Goal: Information Seeking & Learning: Learn about a topic

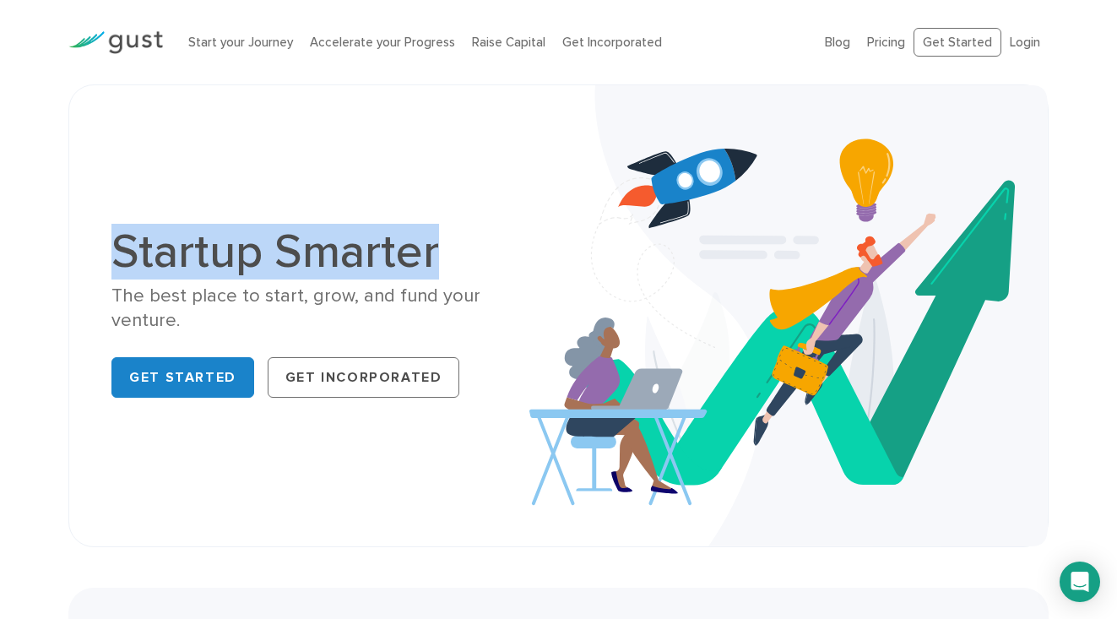
drag, startPoint x: 130, startPoint y: 263, endPoint x: 453, endPoint y: 261, distance: 323.4
click at [455, 261] on h1 "Startup Smarter" at bounding box center [328, 251] width 434 height 47
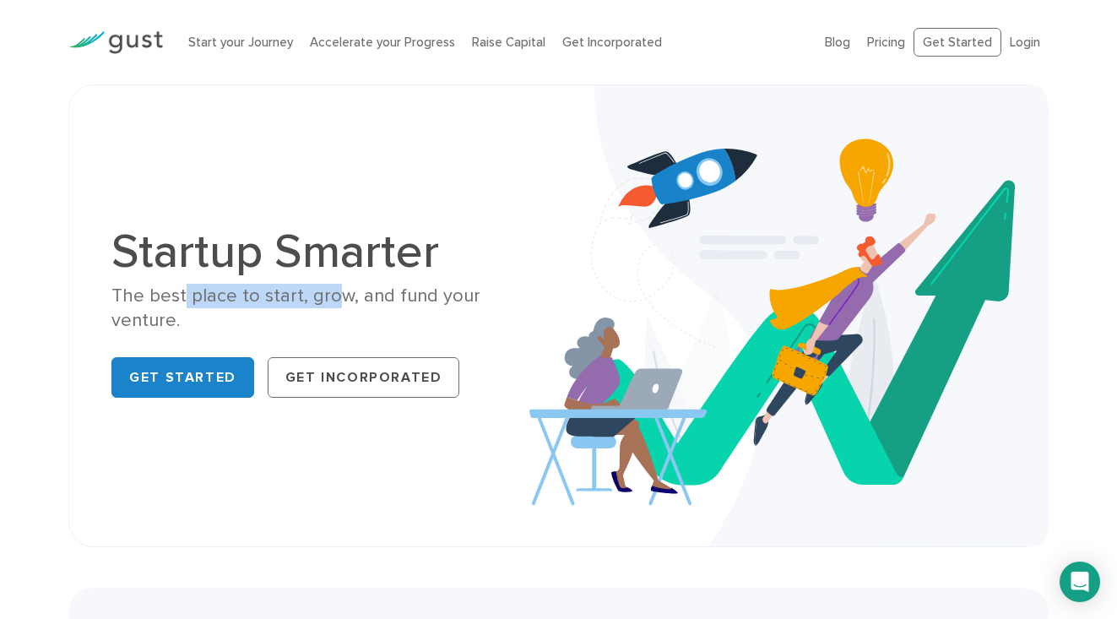
drag, startPoint x: 182, startPoint y: 312, endPoint x: 334, endPoint y: 308, distance: 152.9
click at [334, 309] on div "The best place to start, grow, and fund your venture." at bounding box center [328, 309] width 434 height 50
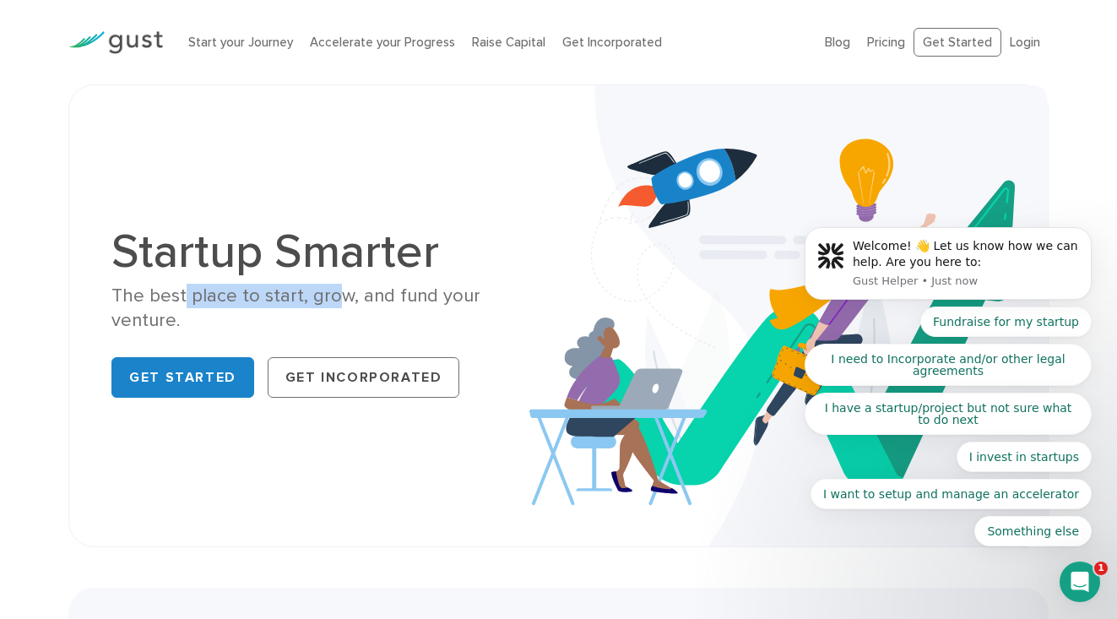
click at [400, 318] on div "The best place to start, grow, and fund your venture." at bounding box center [328, 309] width 434 height 50
click at [506, 45] on link "Raise Capital" at bounding box center [508, 42] width 73 height 15
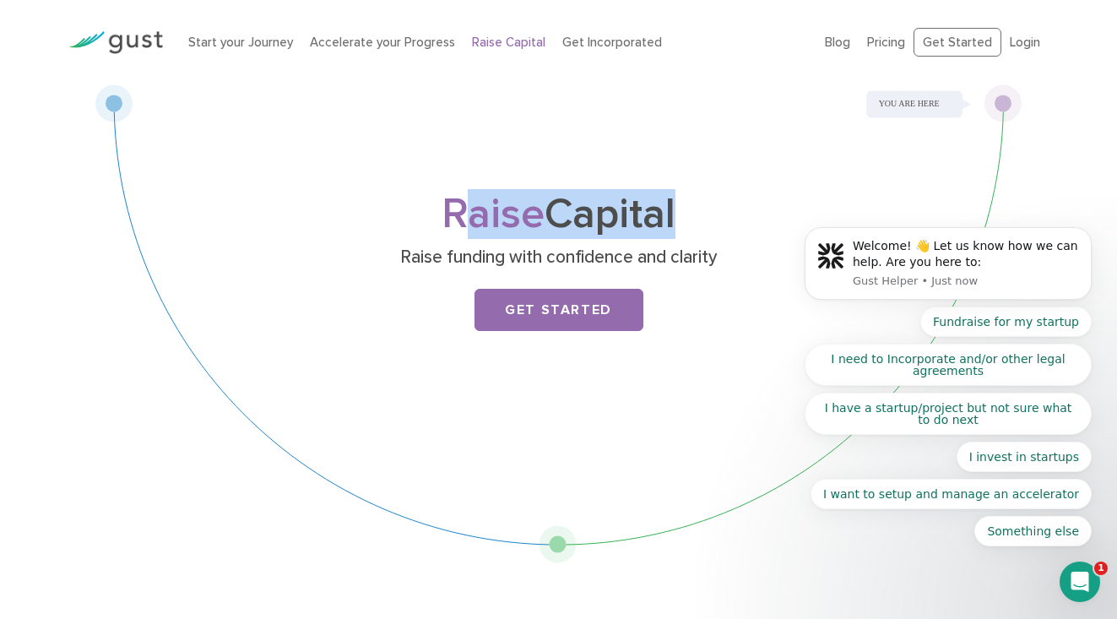
drag, startPoint x: 459, startPoint y: 216, endPoint x: 666, endPoint y: 215, distance: 207.7
click at [666, 216] on h1 "Raise Capital" at bounding box center [558, 214] width 667 height 39
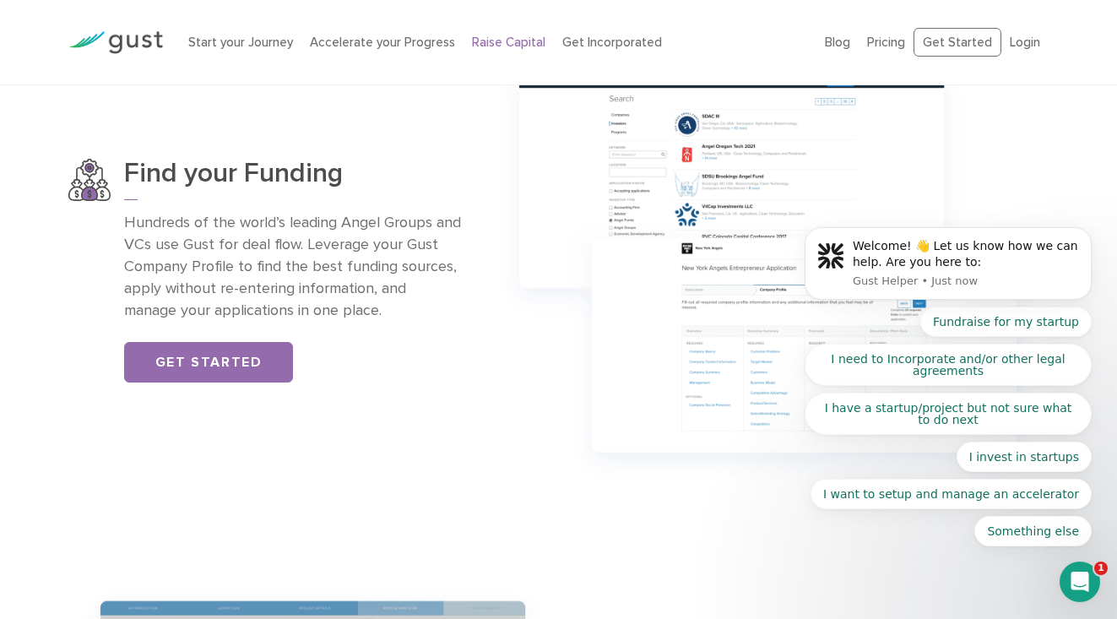
scroll to position [1126, 0]
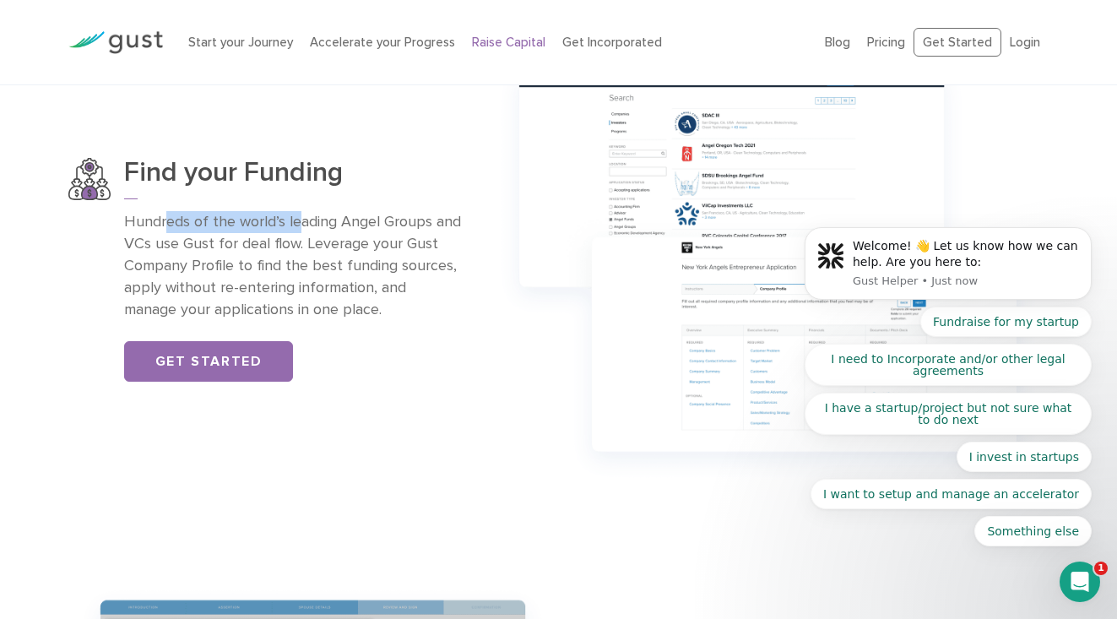
drag, startPoint x: 166, startPoint y: 218, endPoint x: 297, endPoint y: 217, distance: 131.7
click at [297, 217] on p "Hundreds of the world’s leading Angel Groups and VCs use Gust for deal flow. Le…" at bounding box center [293, 266] width 338 height 110
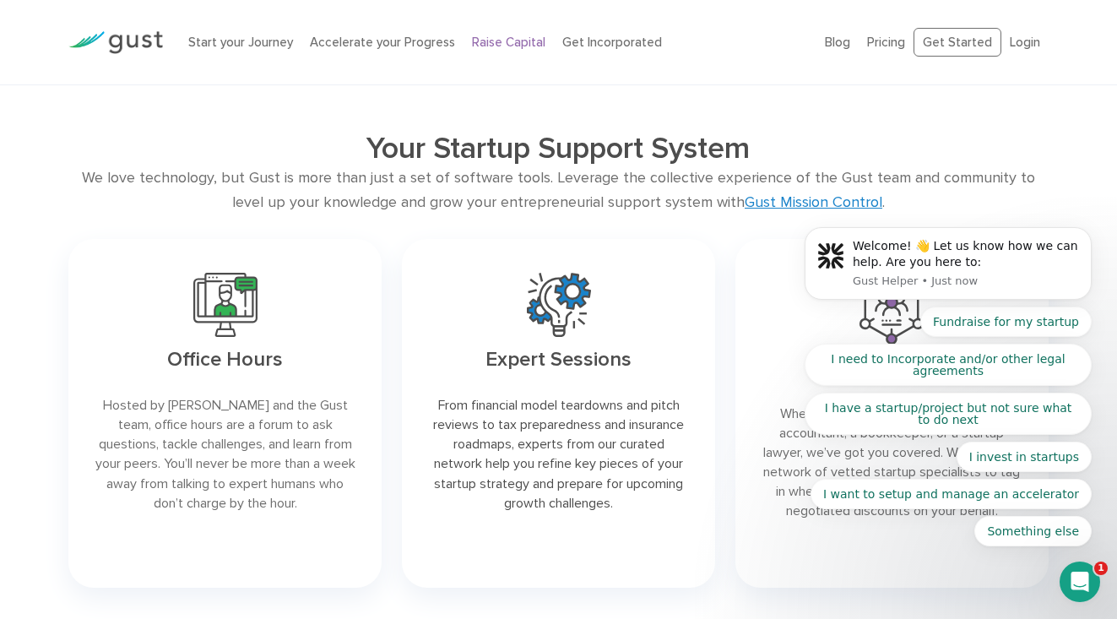
scroll to position [2105, 0]
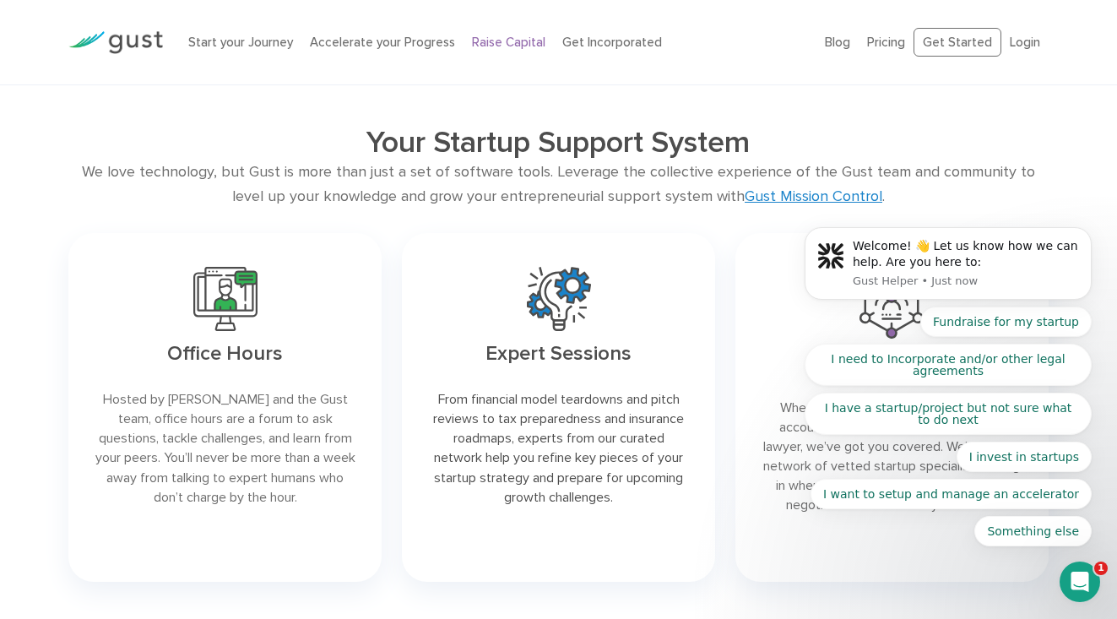
click at [887, 38] on body "Welcome! 👋 Let us know how we can help. Are you here to: Gust Helper • Just now…" at bounding box center [948, 268] width 324 height 598
click at [875, 42] on body "Welcome! 👋 Let us know how we can help. Are you here to: Gust Helper • Just now…" at bounding box center [948, 268] width 324 height 598
click at [838, 42] on body "Welcome! 👋 Let us know how we can help. Are you here to: Gust Helper • Just now…" at bounding box center [948, 268] width 324 height 598
click at [600, 49] on link "Get Incorporated" at bounding box center [612, 42] width 100 height 15
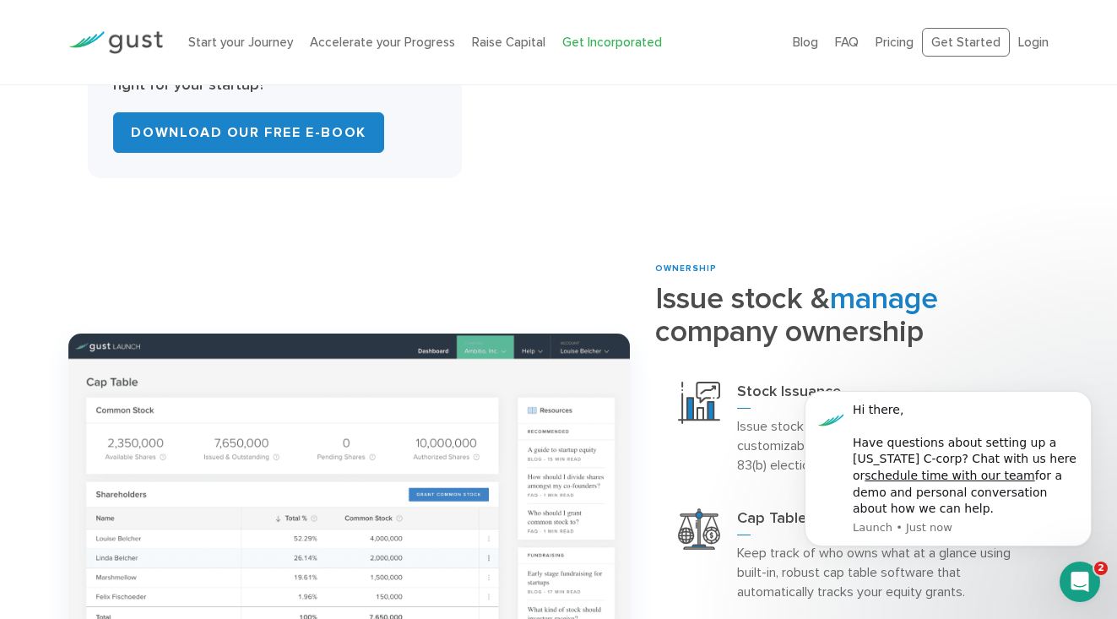
scroll to position [1247, 0]
